Goal: Task Accomplishment & Management: Manage account settings

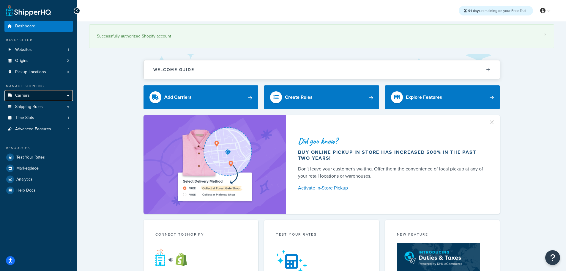
click at [22, 94] on span "Carriers" at bounding box center [22, 95] width 15 height 5
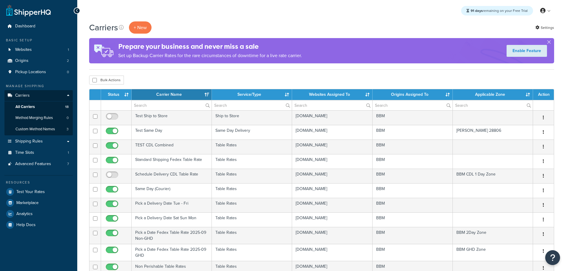
select select "15"
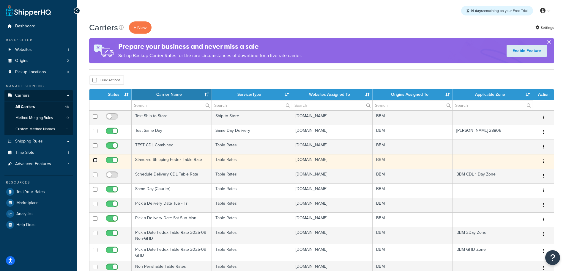
click at [97, 160] on input "checkbox" at bounding box center [95, 160] width 4 height 4
checkbox input "true"
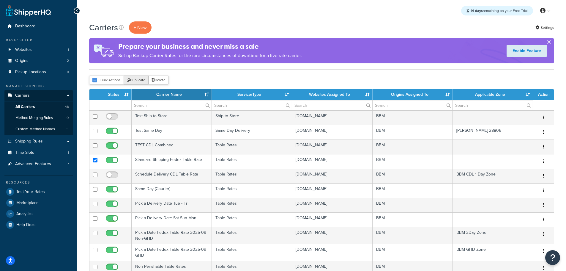
click at [138, 80] on button "Duplicate" at bounding box center [136, 79] width 25 height 9
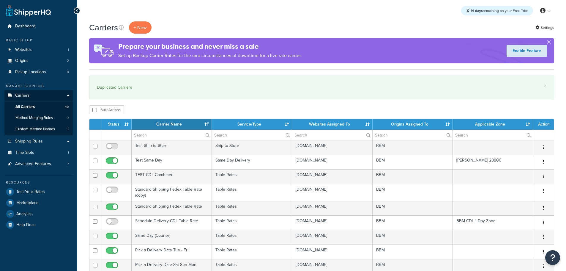
select select "15"
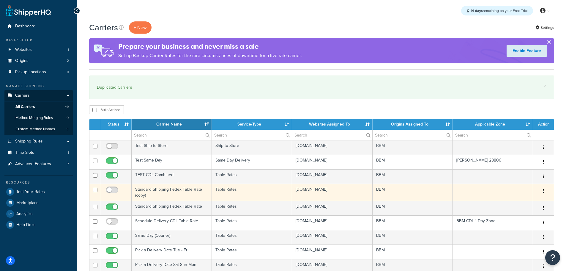
click at [164, 189] on td "Standard Shipping Fedex Table Rate (copy)" at bounding box center [172, 192] width 80 height 17
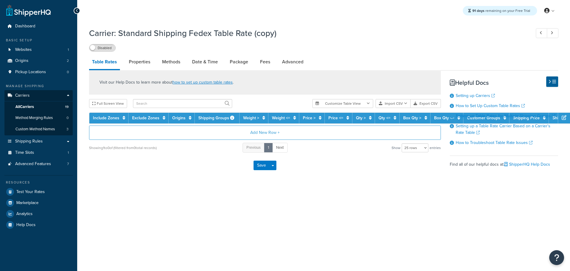
select select "25"
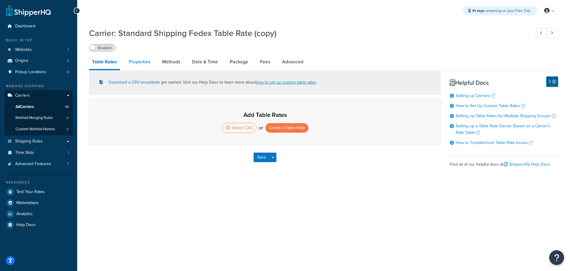
click at [141, 62] on link "Properties" at bounding box center [139, 62] width 27 height 14
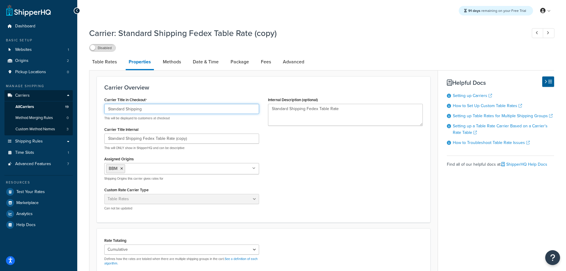
drag, startPoint x: 146, startPoint y: 108, endPoint x: 62, endPoint y: 107, distance: 83.8
click at [62, 107] on div "Dashboard Basic Setup Websites 1 Origins 2 Pickup Locations 0 Manage Shipping C…" at bounding box center [283, 199] width 566 height 398
type input "Day 1"
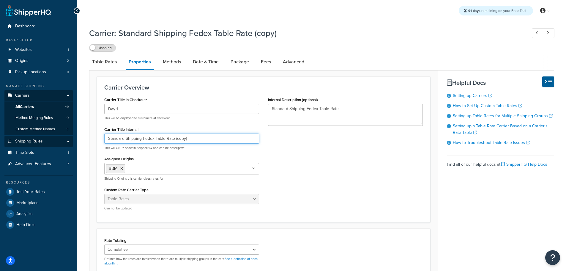
drag, startPoint x: 200, startPoint y: 138, endPoint x: 47, endPoint y: 137, distance: 153.6
click at [47, 137] on div "Dashboard Basic Setup Websites 1 Origins 2 Pickup Locations 0 Manage Shipping C…" at bounding box center [283, 199] width 566 height 398
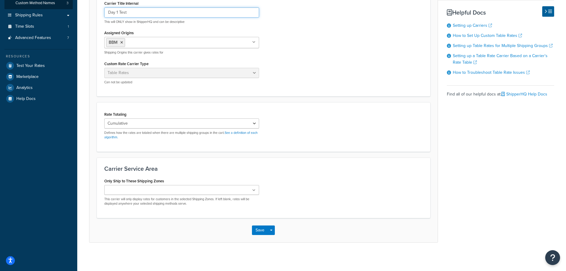
scroll to position [127, 0]
type input "Day 1 Test"
click at [241, 189] on ul at bounding box center [181, 188] width 155 height 10
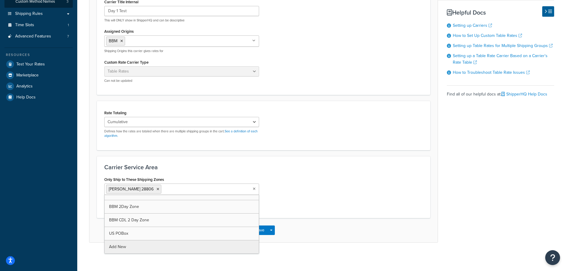
scroll to position [248, 0]
click at [329, 201] on div "Only Ship to These Shipping Zones Jason Ledford 28806 BBM CDL 1 Day Zone Courie…" at bounding box center [263, 192] width 327 height 35
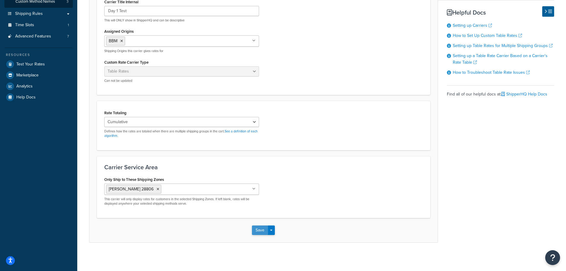
click at [261, 229] on button "Save" at bounding box center [260, 230] width 16 height 10
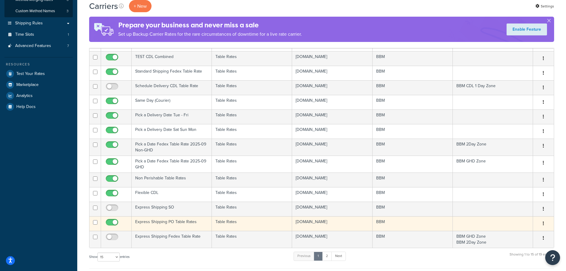
scroll to position [119, 0]
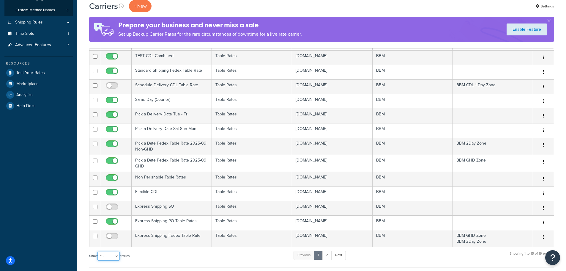
click at [118, 255] on select "10 15 25 50 100" at bounding box center [108, 255] width 22 height 9
select select "25"
click at [98, 260] on select "10 15 25 50 100" at bounding box center [108, 255] width 22 height 9
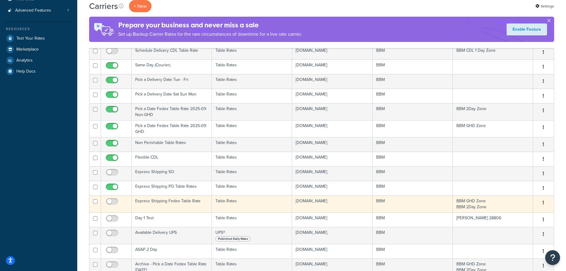
scroll to position [208, 0]
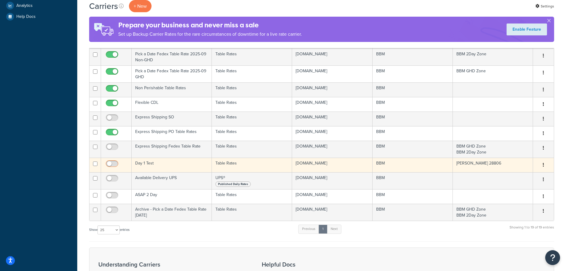
click at [114, 163] on input "checkbox" at bounding box center [113, 164] width 16 height 7
checkbox input "true"
click at [143, 161] on td "Day 1 Test" at bounding box center [172, 164] width 80 height 15
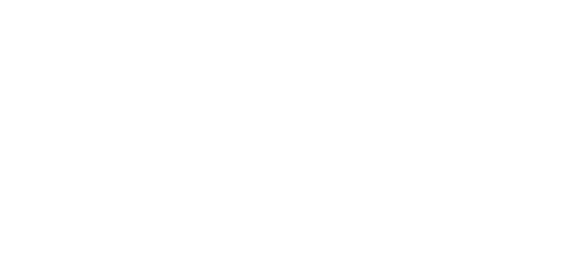
select select "25"
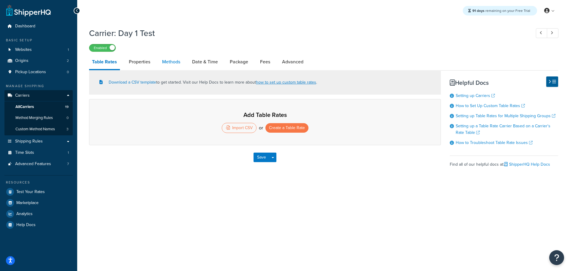
click at [178, 61] on link "Methods" at bounding box center [171, 62] width 24 height 14
select select "25"
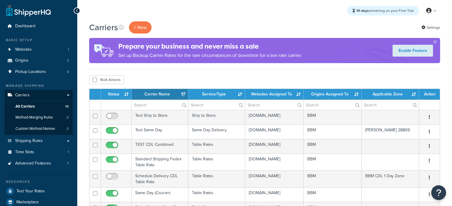
select select "15"
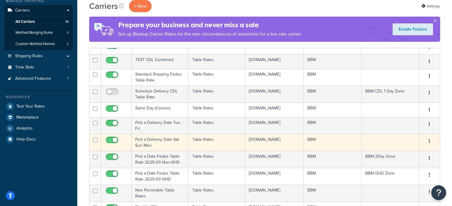
scroll to position [59, 0]
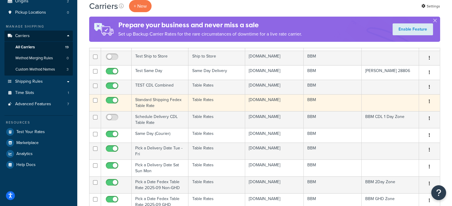
click at [141, 111] on td "Standard Shipping Fedex Table Rate" at bounding box center [160, 102] width 57 height 17
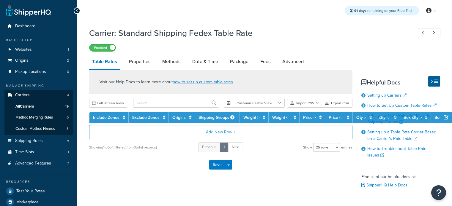
select select "25"
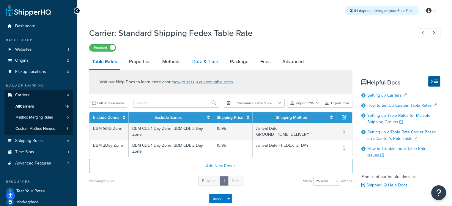
click at [197, 61] on link "Date & Time" at bounding box center [205, 62] width 32 height 14
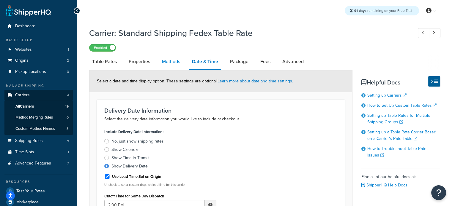
click at [171, 63] on link "Methods" at bounding box center [171, 62] width 24 height 14
select select "25"
